Goal: Task Accomplishment & Management: Use online tool/utility

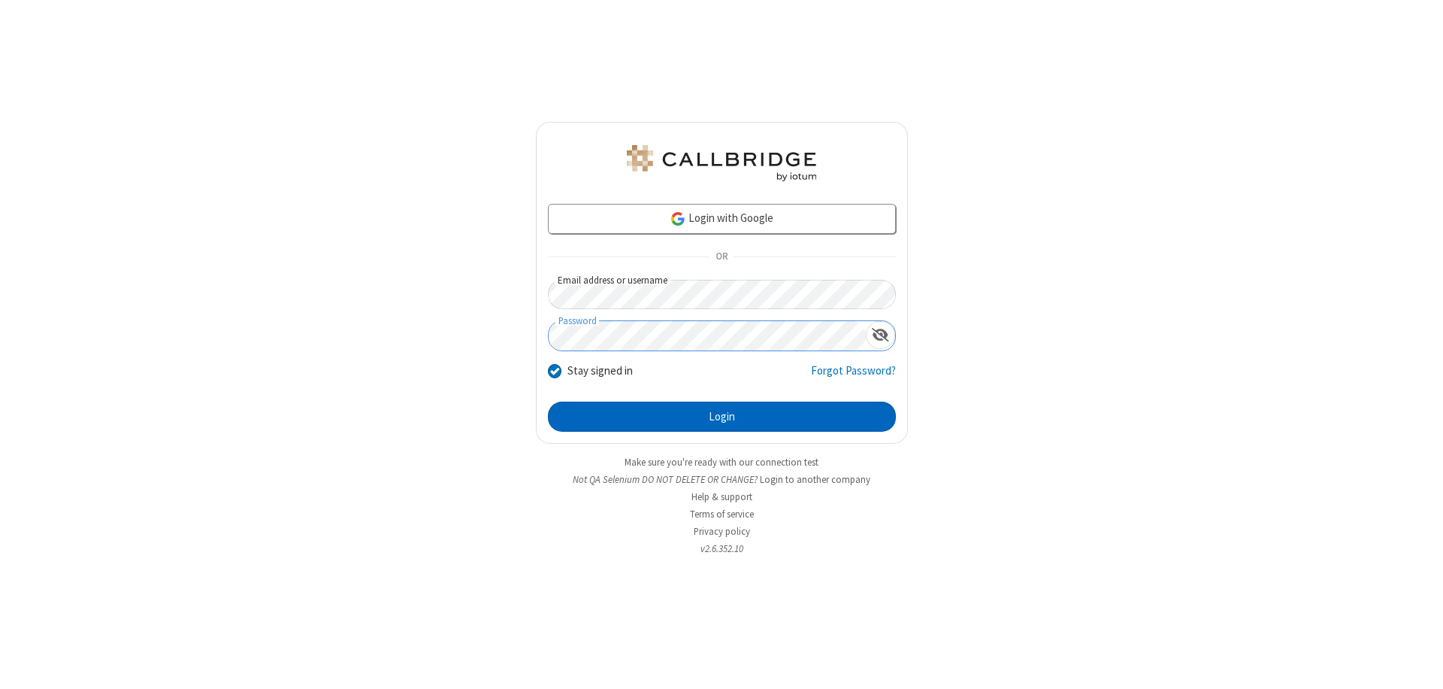
click at [722, 416] on button "Login" at bounding box center [722, 416] width 348 height 30
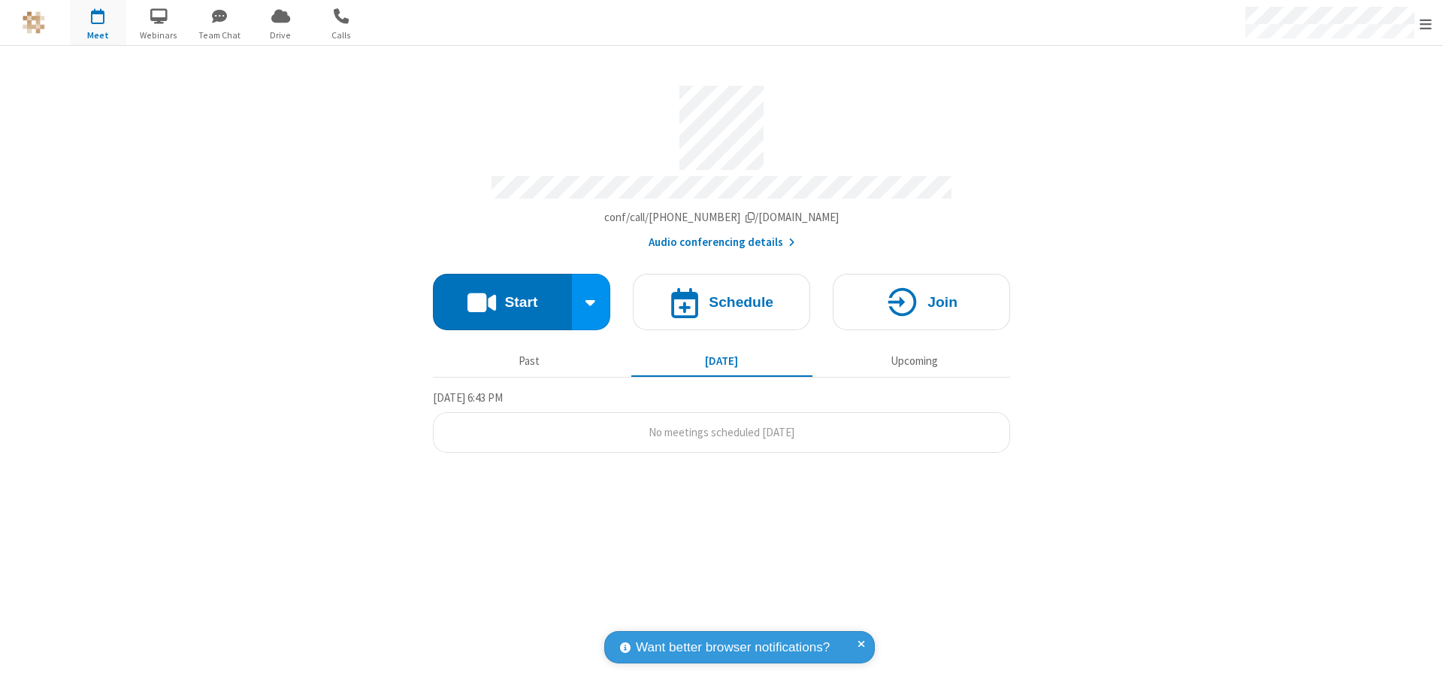
click at [502, 295] on button "Start" at bounding box center [502, 302] width 139 height 56
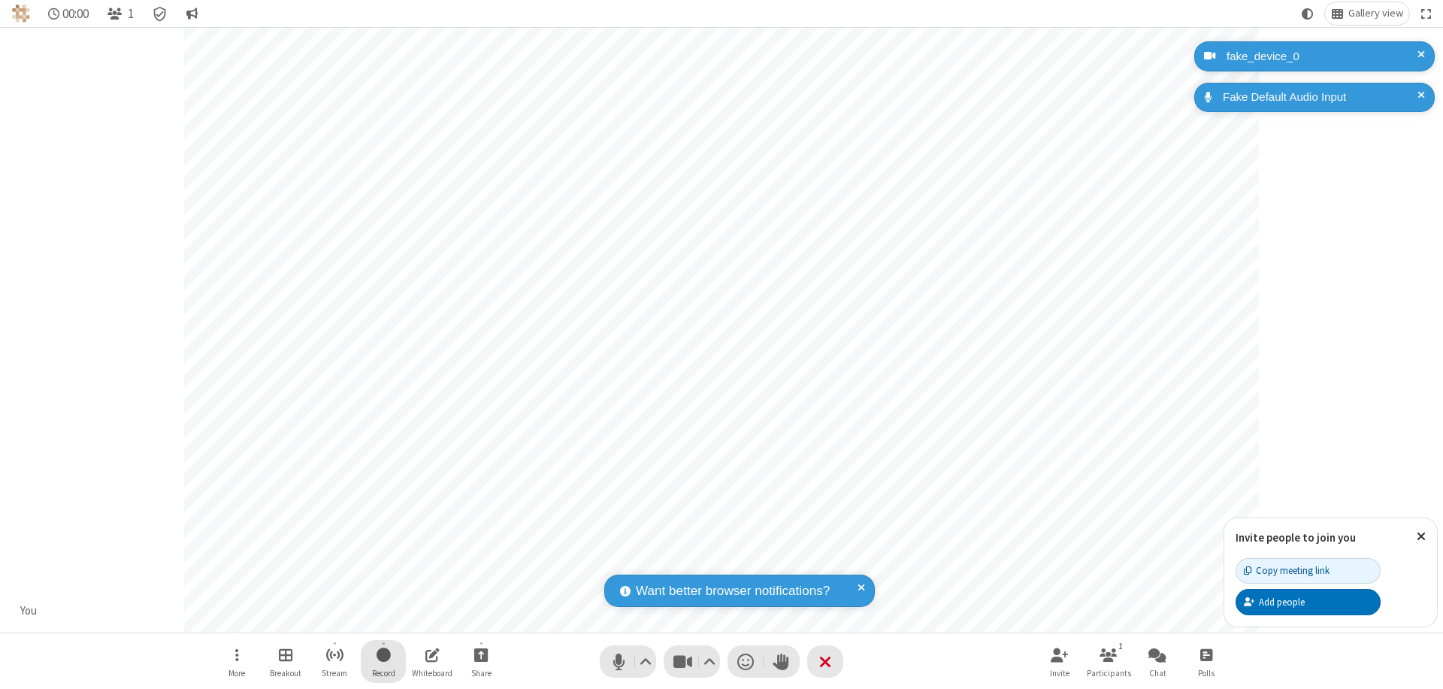
click at [383, 661] on span "Start recording" at bounding box center [384, 654] width 14 height 19
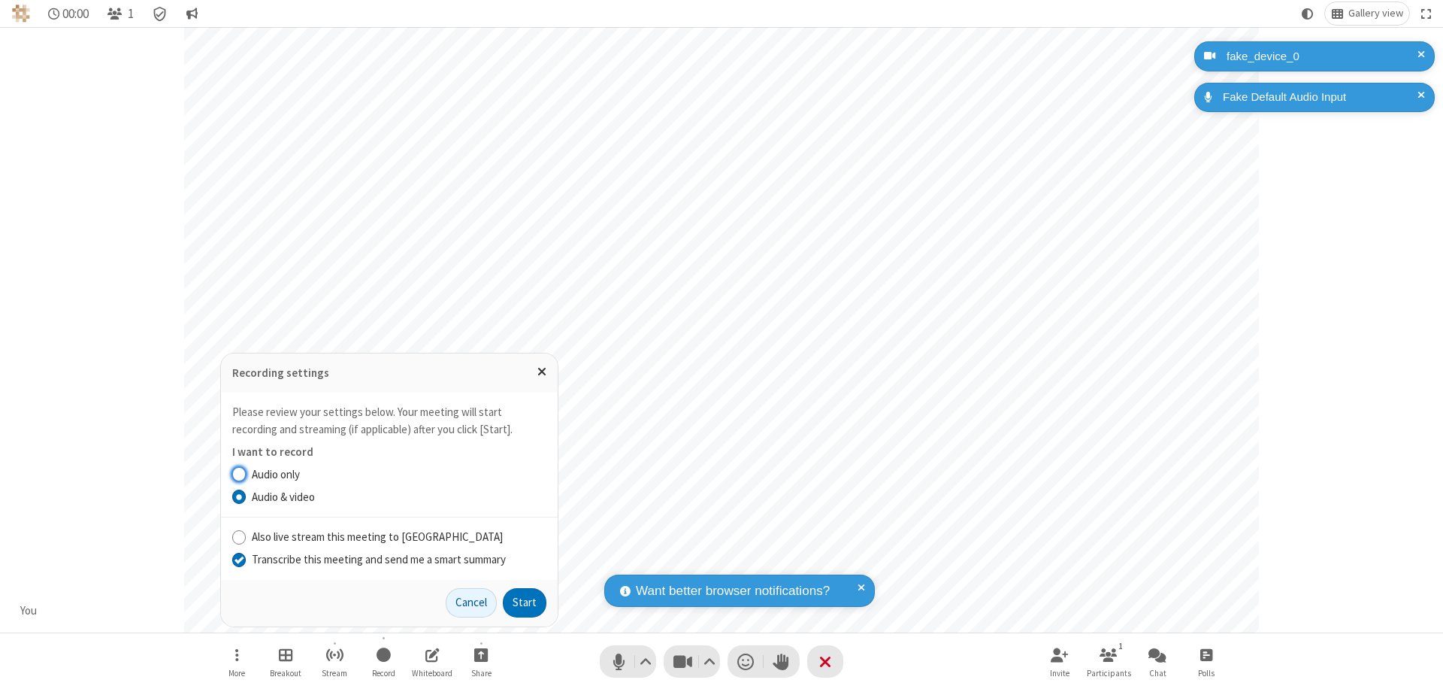
click at [238, 559] on input "Transcribe this meeting and send me a smart summary" at bounding box center [239, 559] width 14 height 16
click at [525, 602] on button "Start" at bounding box center [525, 603] width 44 height 30
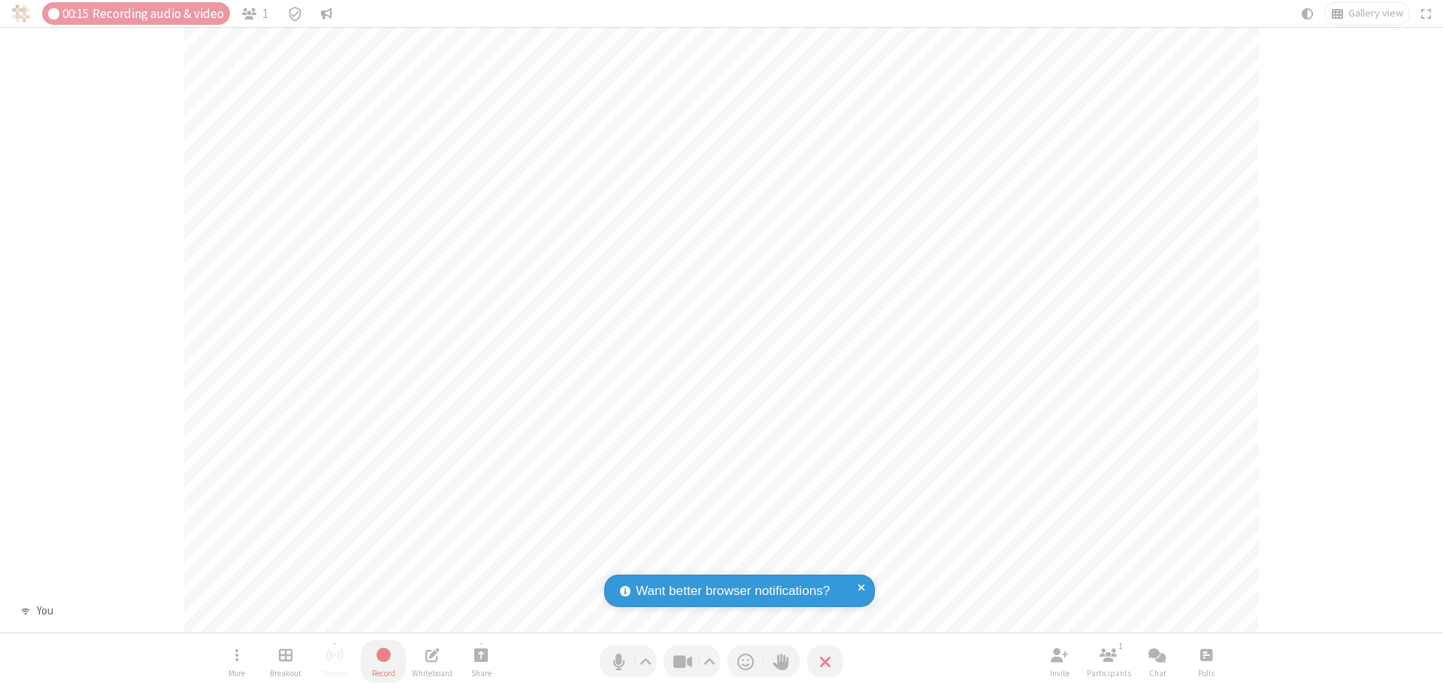
click at [383, 661] on span "Stop recording" at bounding box center [383, 654] width 17 height 19
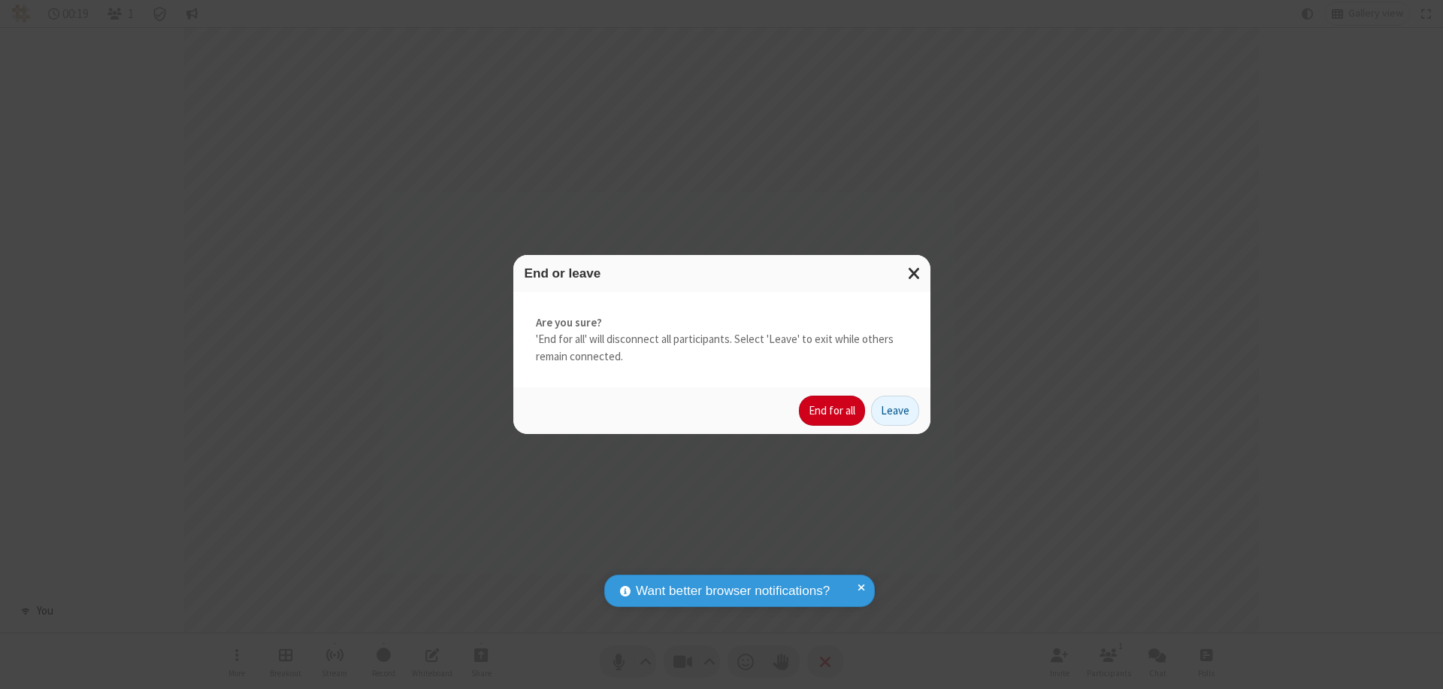
click at [833, 410] on button "End for all" at bounding box center [832, 410] width 66 height 30
